Goal: Transaction & Acquisition: Purchase product/service

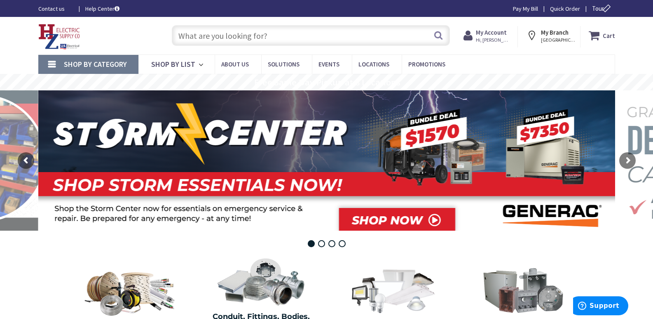
click at [209, 40] on input "text" at bounding box center [311, 35] width 278 height 21
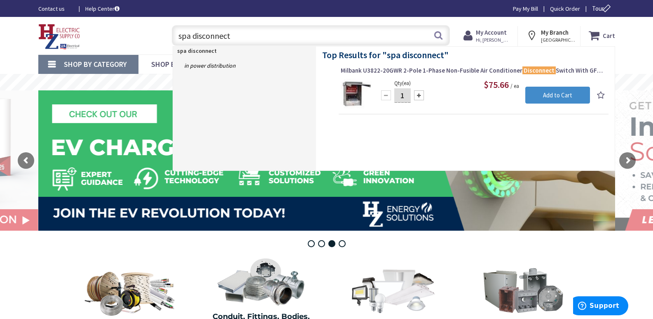
click at [236, 36] on input "spa disconnect" at bounding box center [311, 35] width 278 height 21
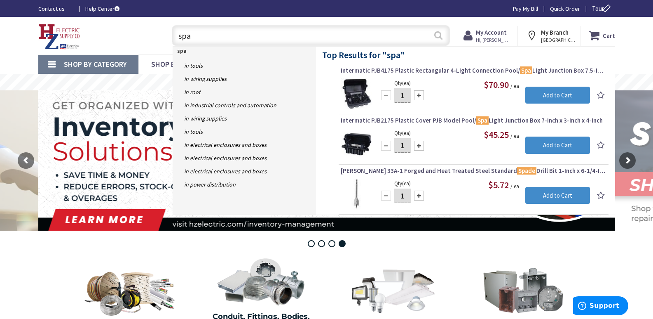
type input "spa"
click at [436, 34] on button "Search" at bounding box center [438, 35] width 11 height 19
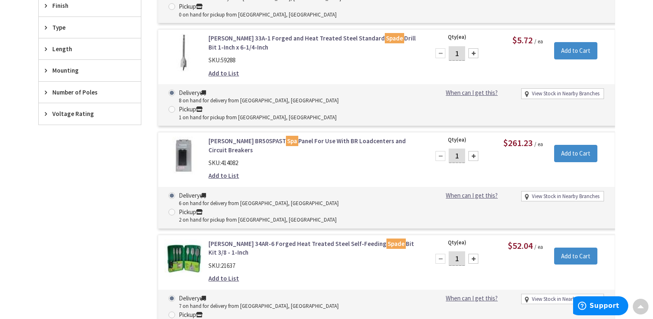
scroll to position [453, 0]
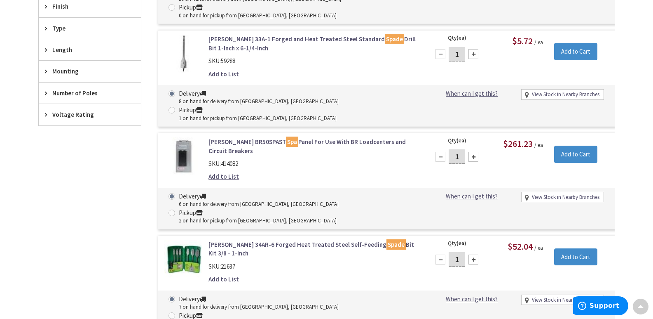
click at [296, 137] on link "Eaton BR50SPAST Spa Panel For Use With BR Loadcenters and Circuit Breakers" at bounding box center [314, 146] width 210 height 18
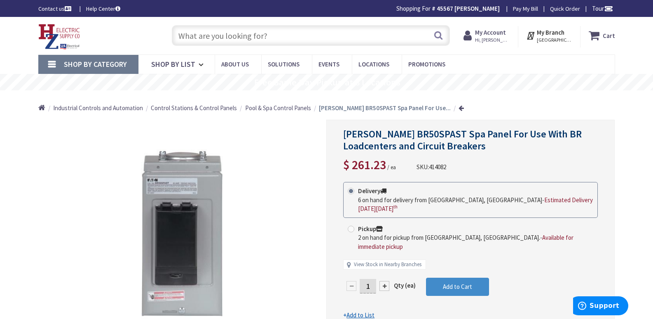
click at [192, 33] on input "text" at bounding box center [311, 35] width 278 height 21
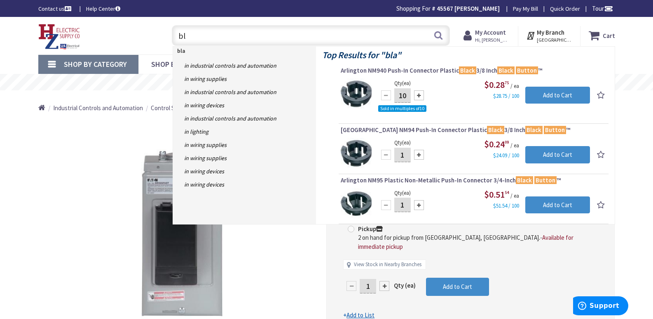
type input "b"
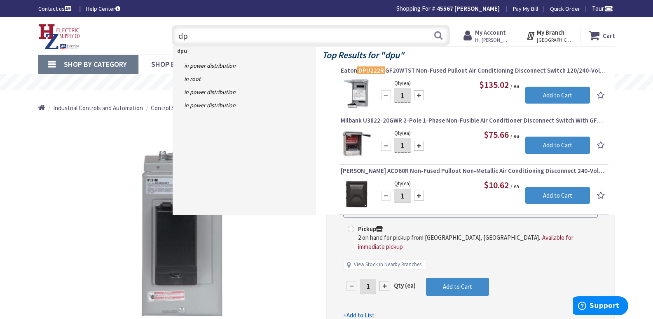
type input "d"
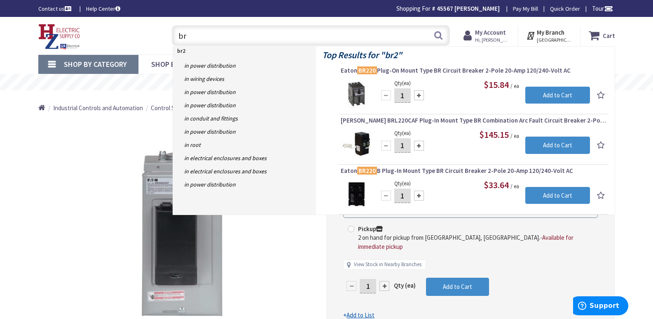
type input "b"
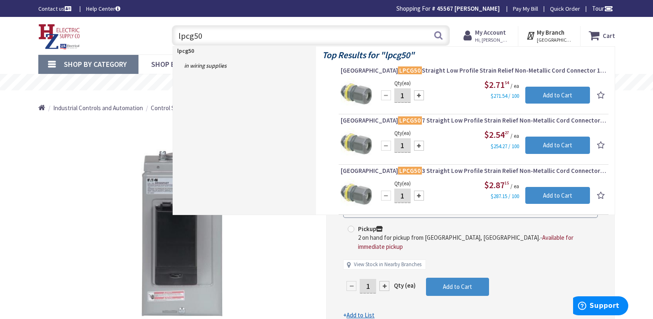
drag, startPoint x: 216, startPoint y: 34, endPoint x: 115, endPoint y: 45, distance: 102.4
click at [115, 45] on div "Toggle Nav lpcg50 lpcg50 Search Cart My Cart Close You have no items in your sh…" at bounding box center [326, 36] width 589 height 28
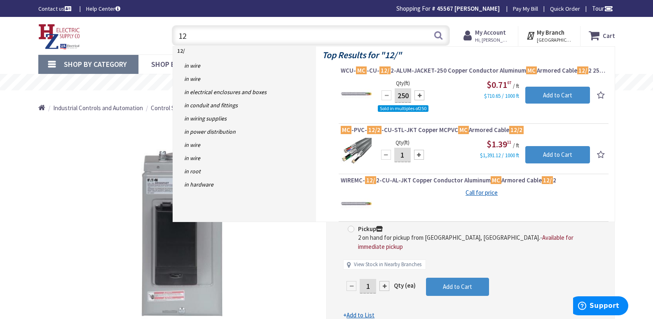
type input "1"
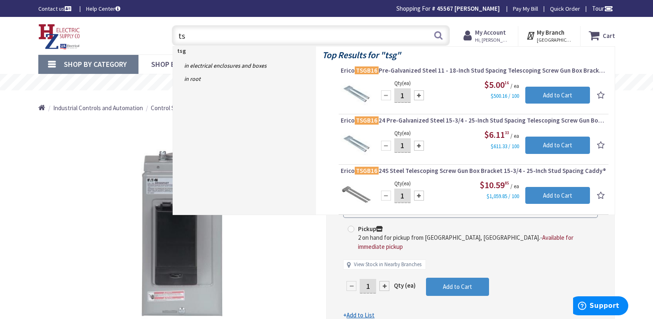
type input "t"
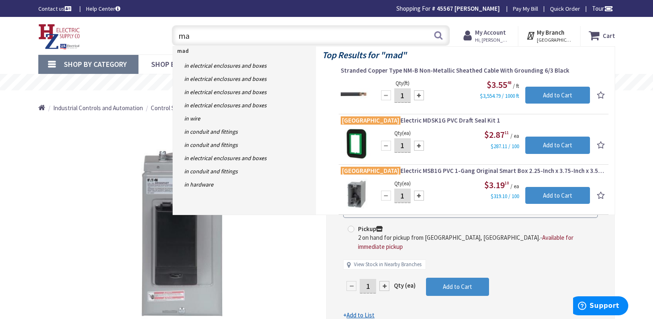
type input "m"
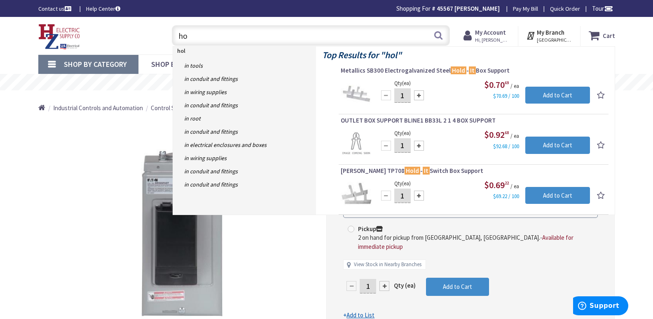
type input "h"
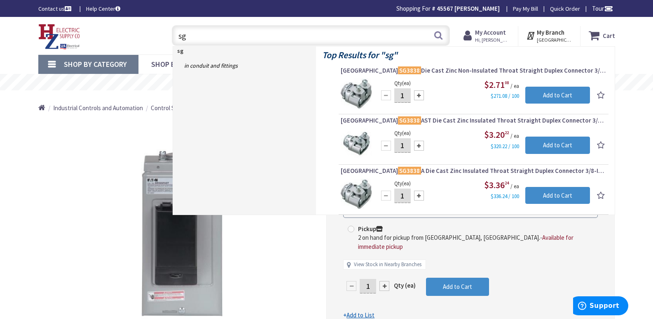
type input "s"
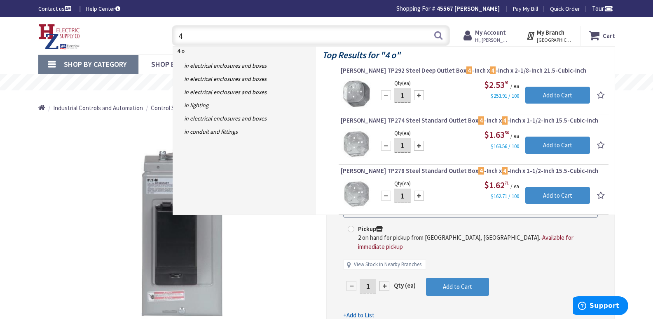
type input "4"
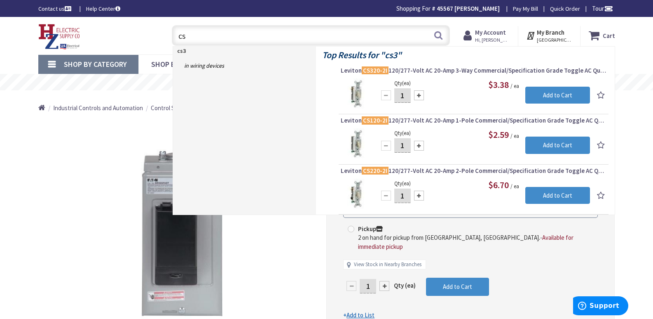
type input "c"
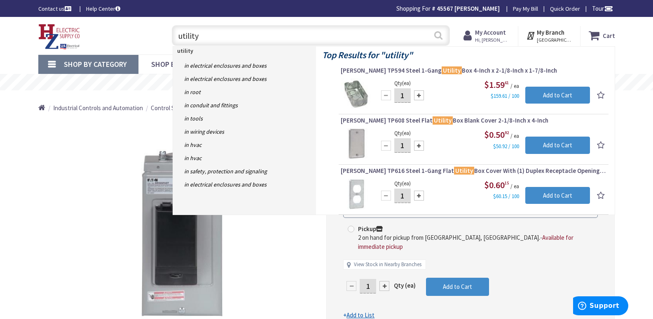
type input "utility"
click at [439, 34] on button "Search" at bounding box center [438, 35] width 11 height 19
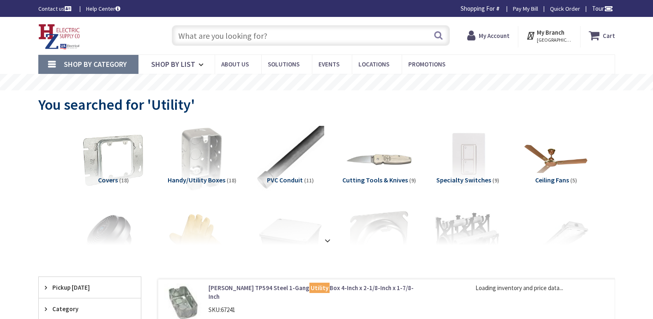
type input "[PERSON_NAME][GEOGRAPHIC_DATA], [GEOGRAPHIC_DATA]"
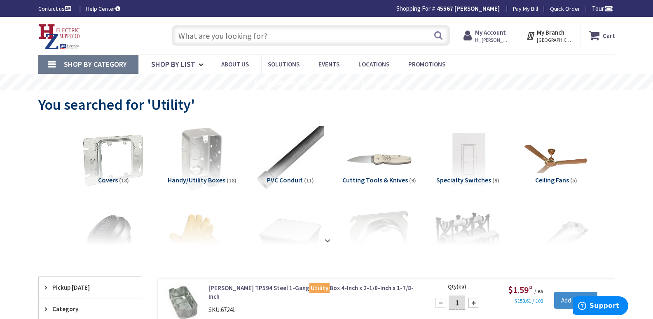
click at [189, 35] on input "text" at bounding box center [311, 35] width 278 height 21
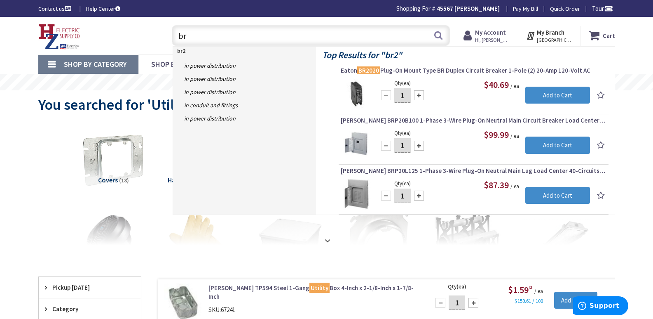
type input "b"
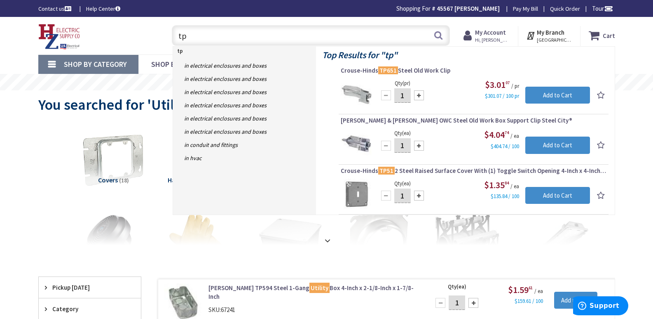
type input "t"
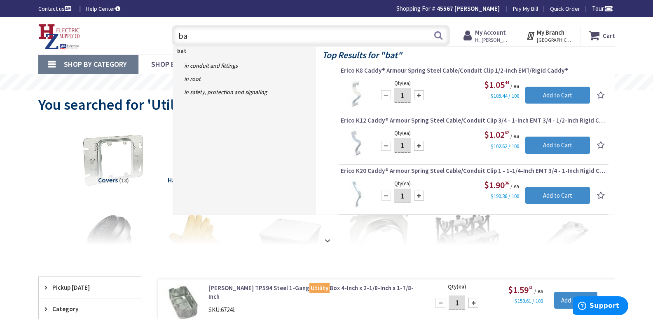
type input "b"
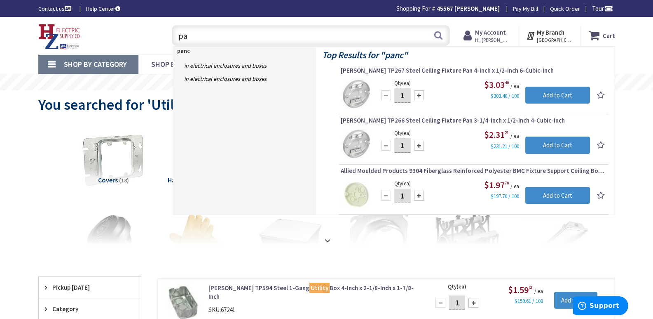
type input "p"
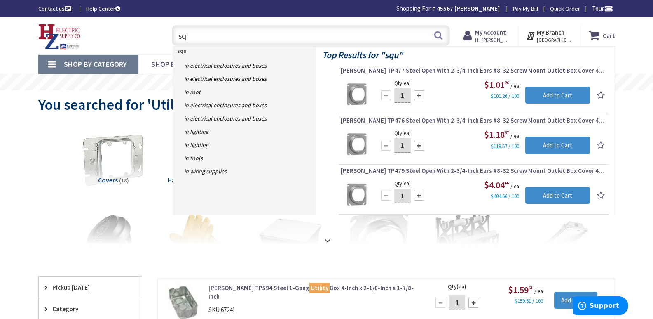
type input "s"
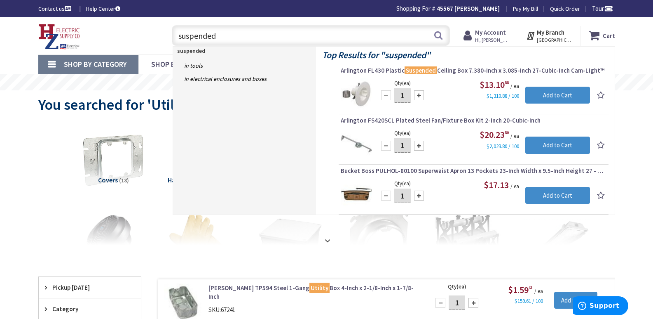
drag, startPoint x: 223, startPoint y: 34, endPoint x: 141, endPoint y: 48, distance: 83.7
click at [143, 49] on div "Toggle Nav suspended suspended Search Cart My Cart Close You have no items in y…" at bounding box center [326, 36] width 589 height 28
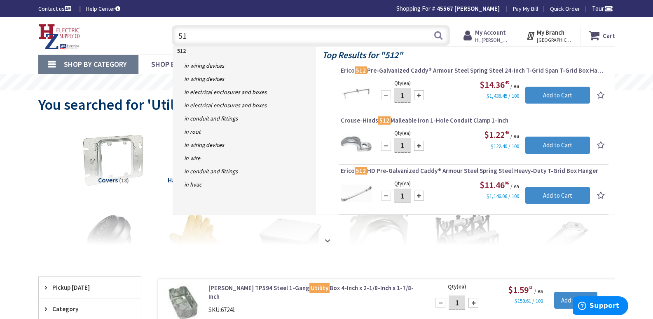
type input "5"
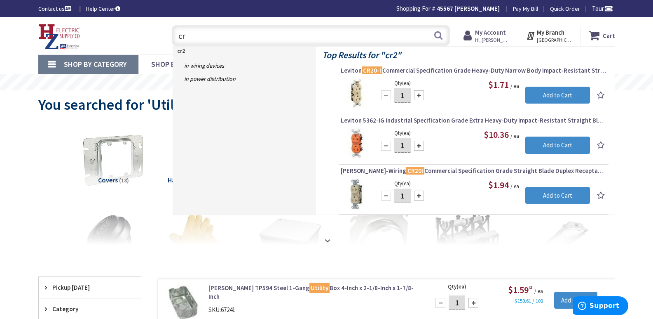
type input "c"
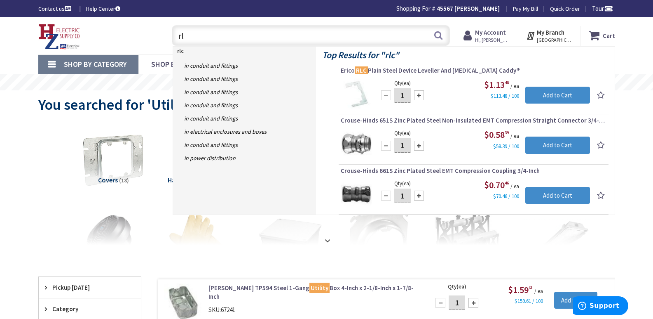
type input "r"
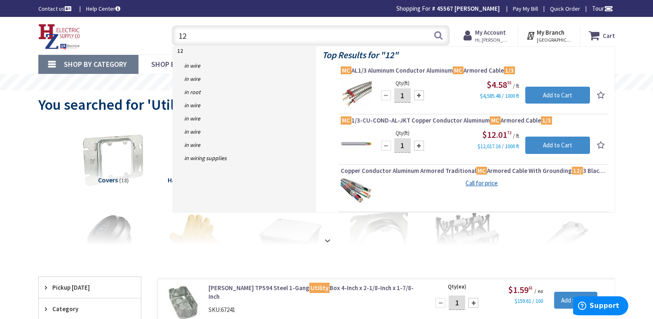
type input "1"
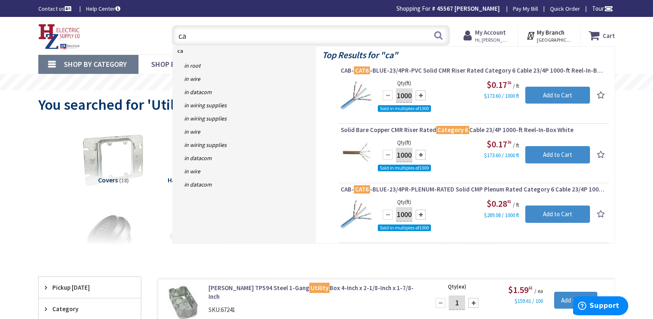
type input "c"
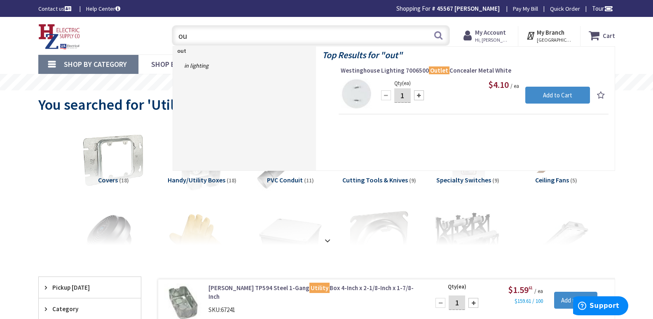
type input "o"
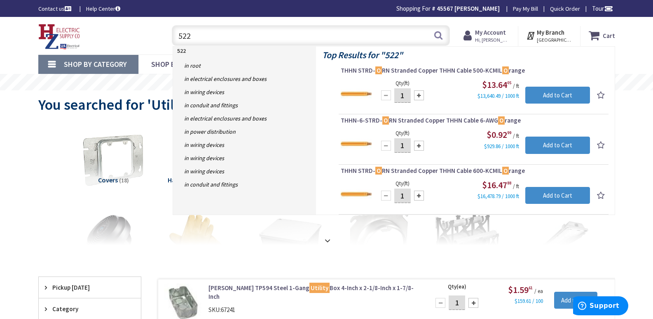
type input "5224"
